Goal: Information Seeking & Learning: Learn about a topic

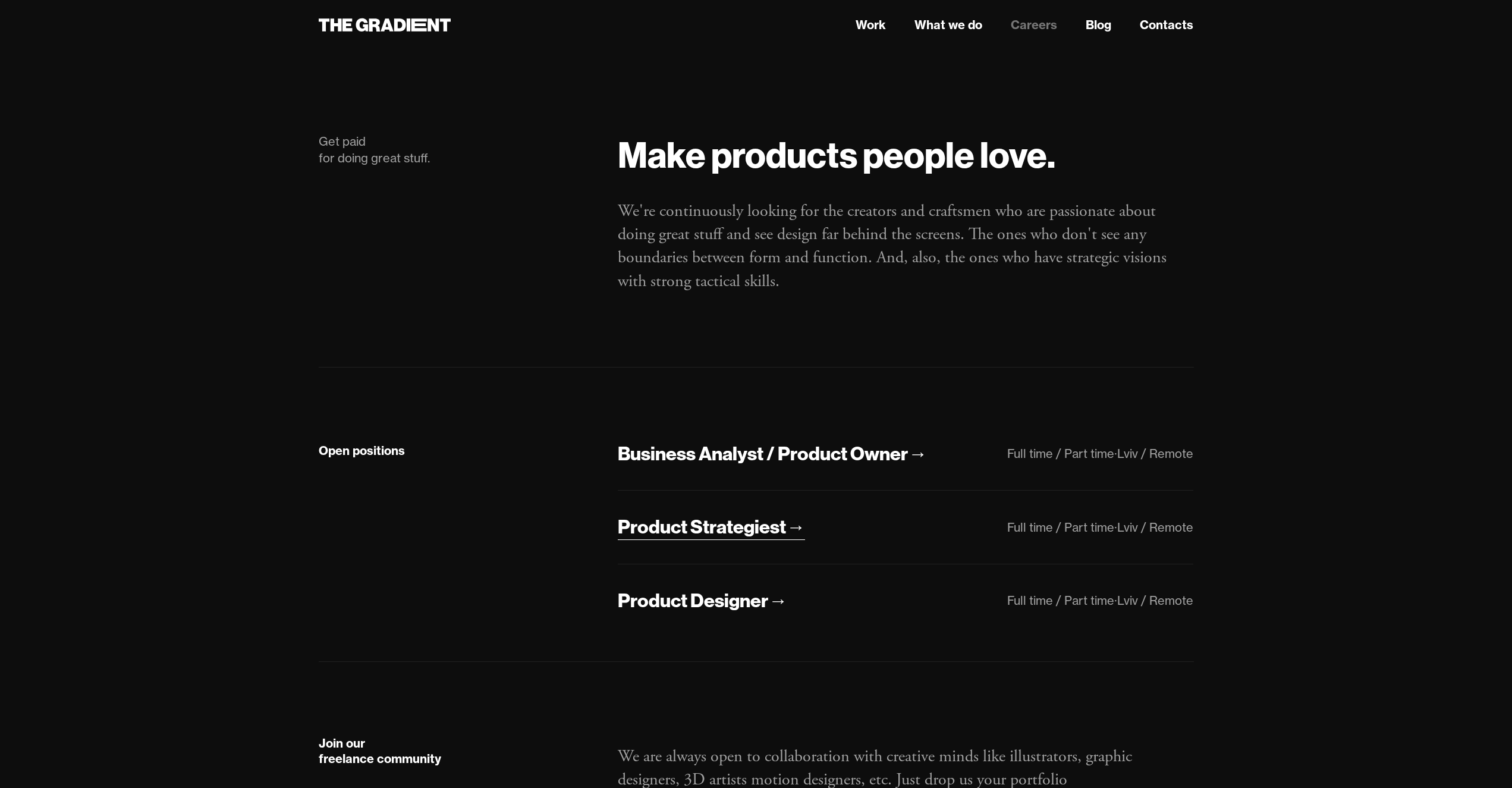
click at [694, 531] on div "Product Strategiest" at bounding box center [702, 527] width 168 height 25
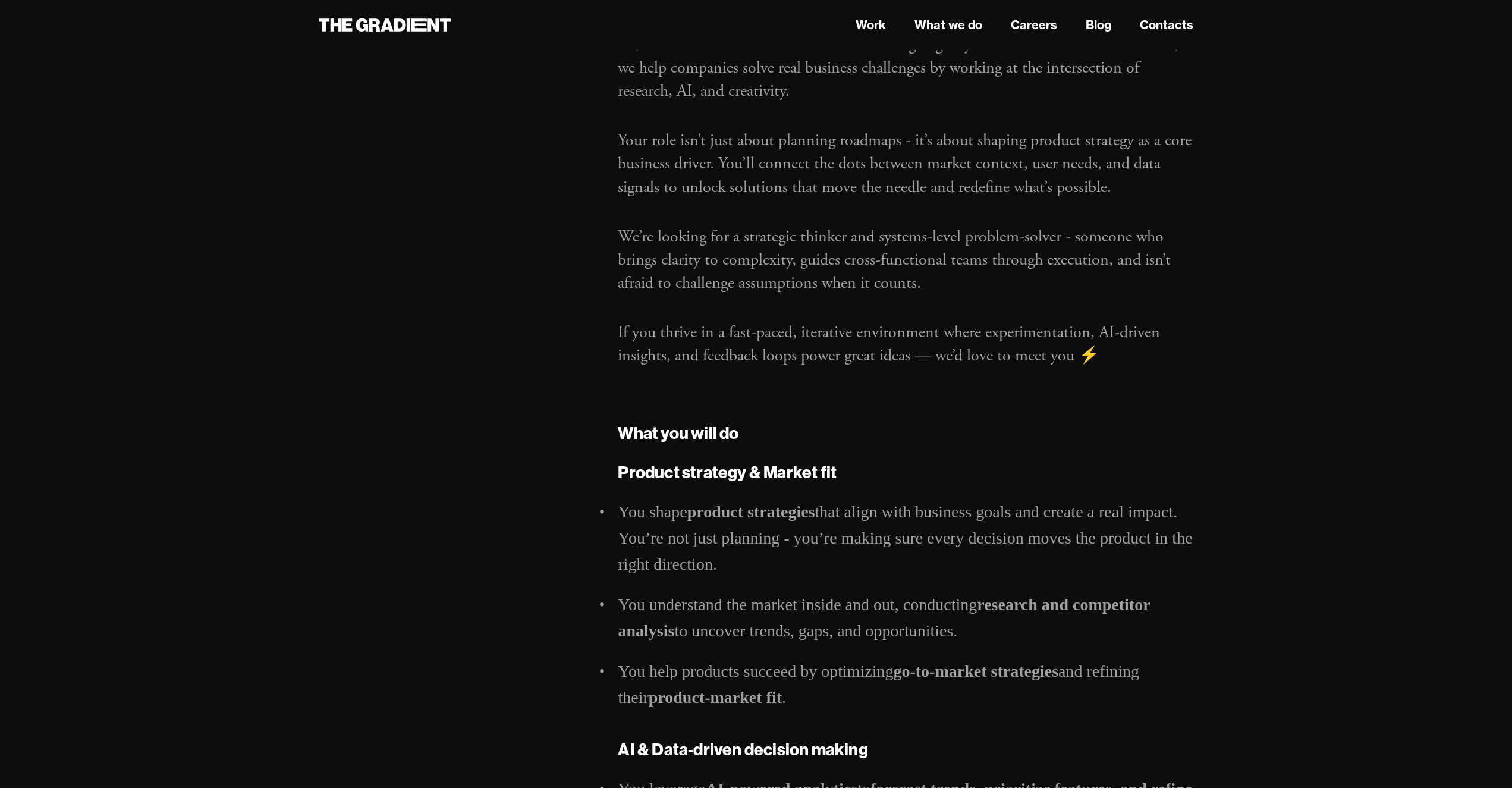
scroll to position [485, 0]
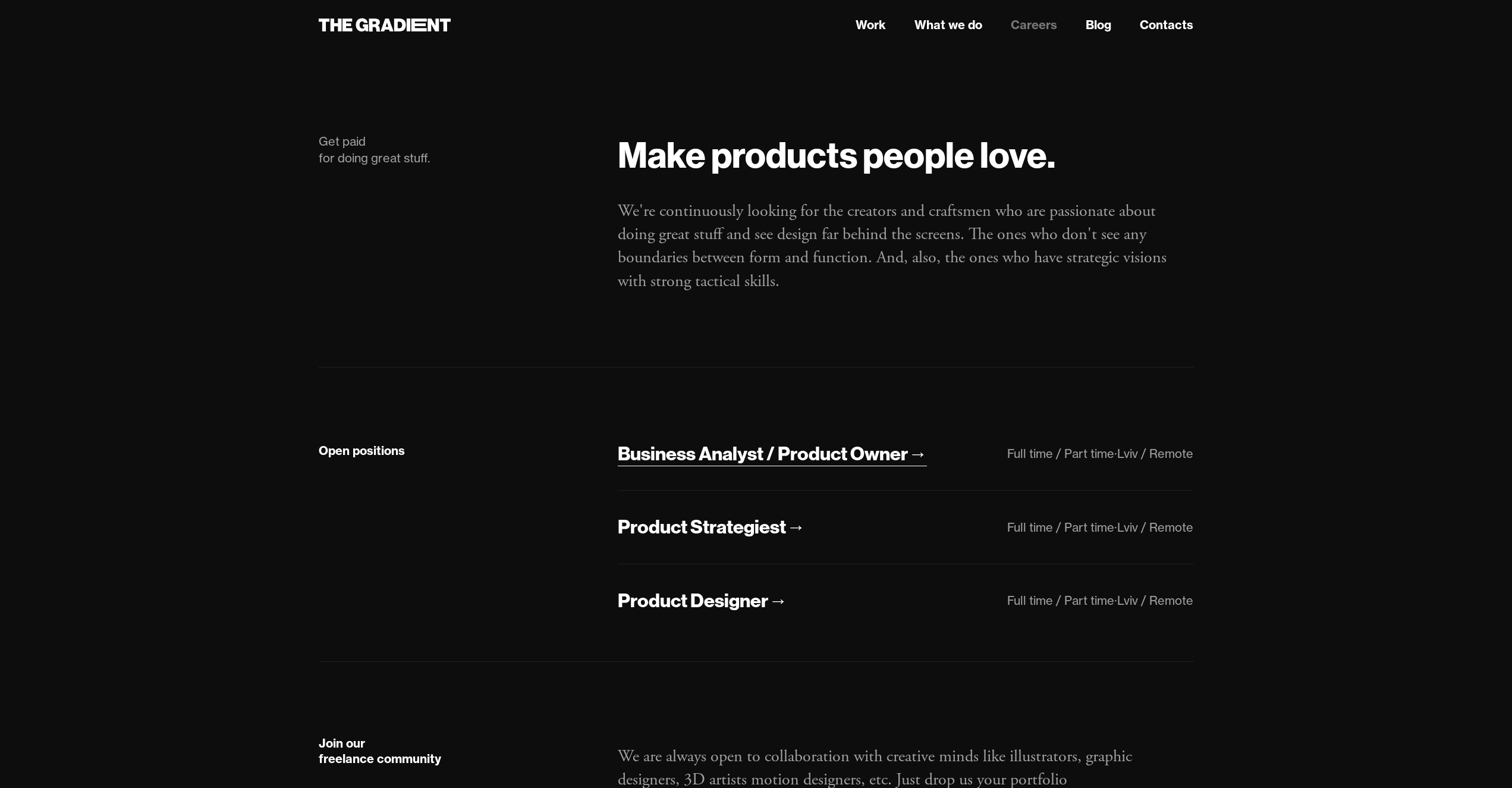
click at [818, 449] on div "Business Analyst / Product Owner" at bounding box center [763, 453] width 290 height 25
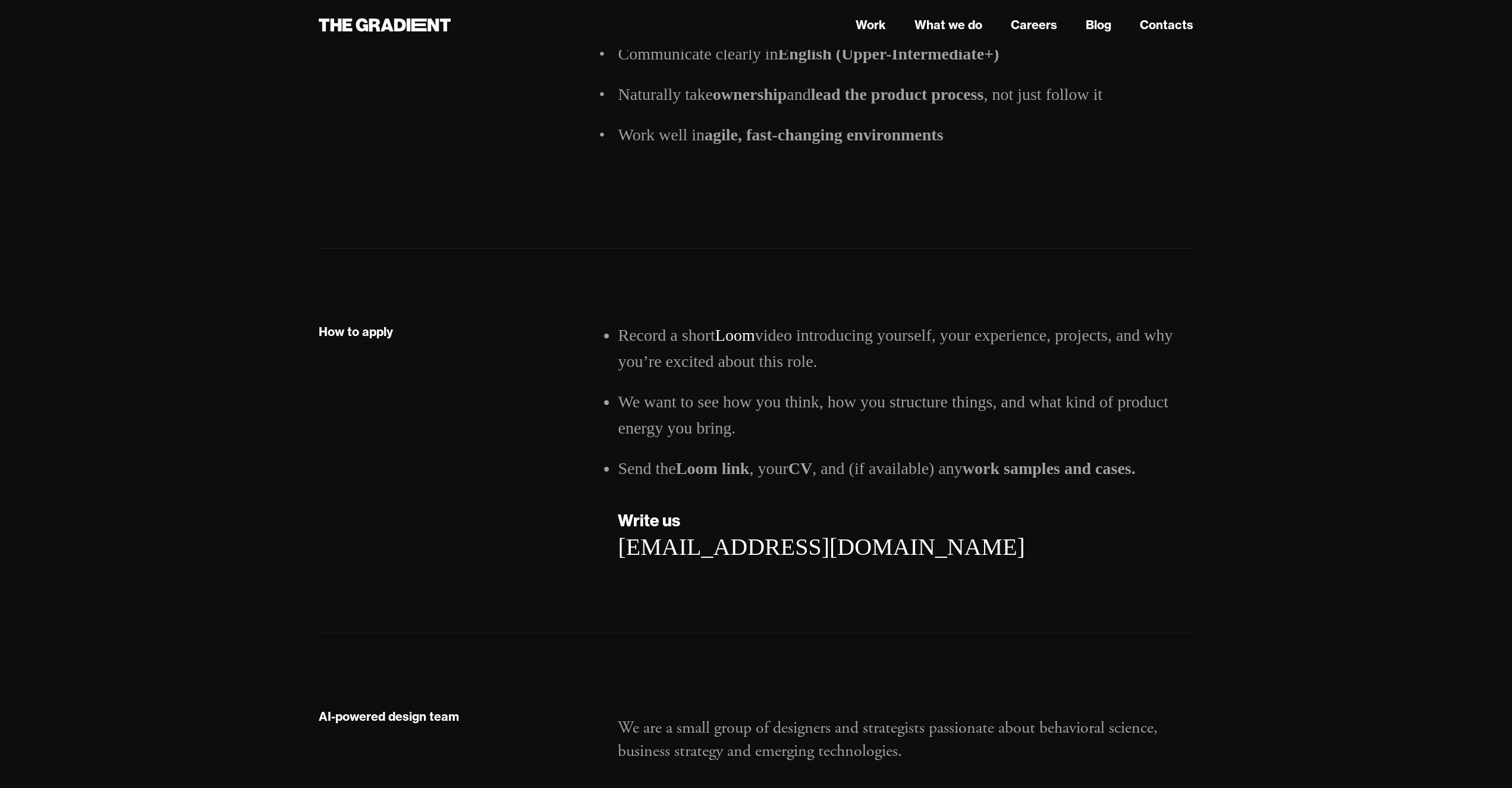
scroll to position [1816, 0]
